Goal: Browse casually

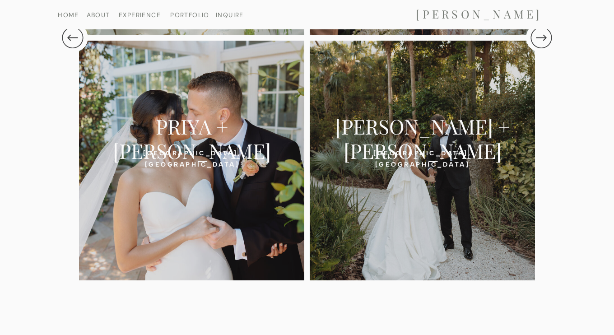
scroll to position [2036, 0]
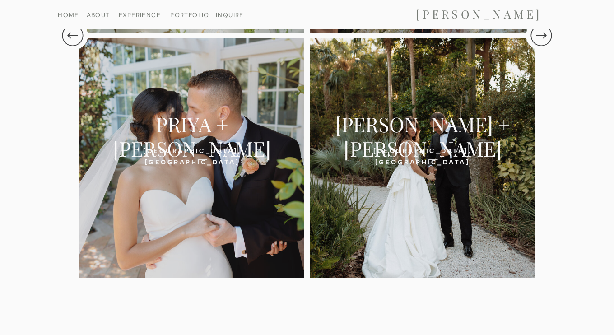
click at [396, 167] on div at bounding box center [422, 158] width 225 height 240
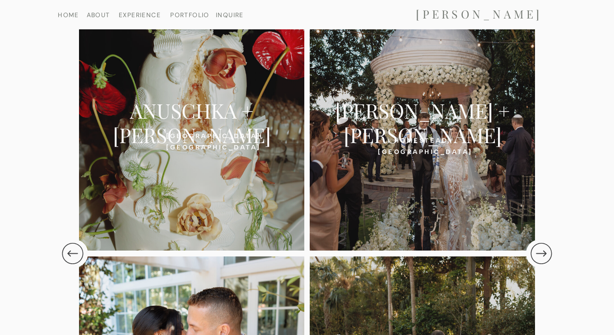
scroll to position [1800, 0]
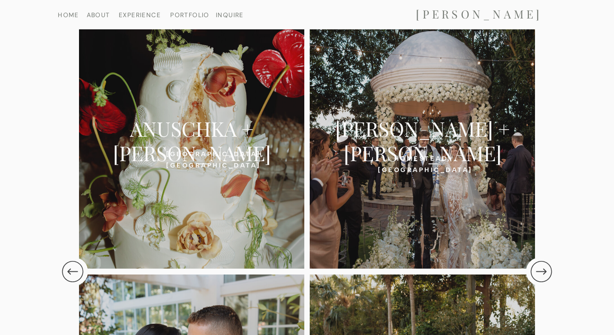
click at [253, 130] on h2 "ANUSCHKA + KEVIN" at bounding box center [192, 128] width 200 height 25
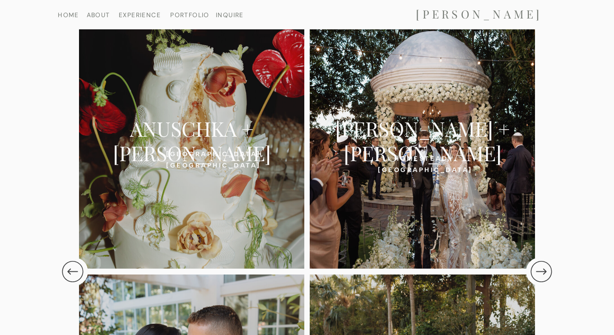
click at [484, 93] on div at bounding box center [422, 149] width 225 height 240
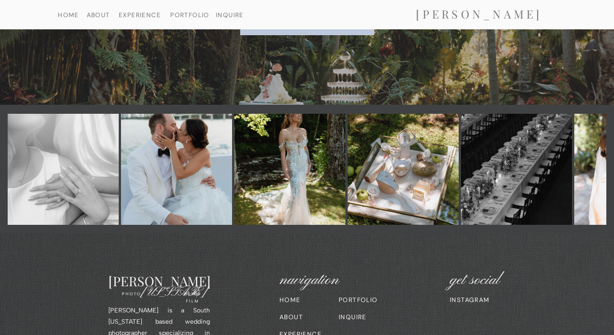
scroll to position [6394, 0]
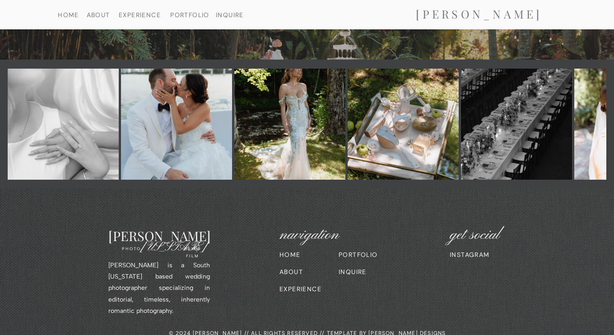
click at [389, 149] on img at bounding box center [402, 124] width 111 height 111
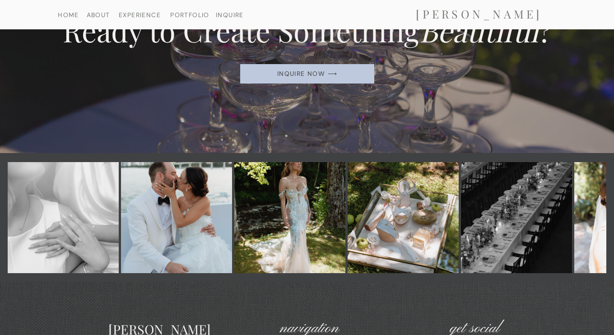
scroll to position [5116, 0]
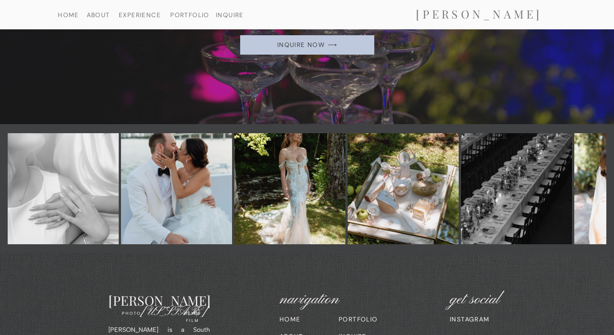
click at [299, 196] on img at bounding box center [289, 188] width 111 height 111
